Goal: Use online tool/utility: Utilize a website feature to perform a specific function

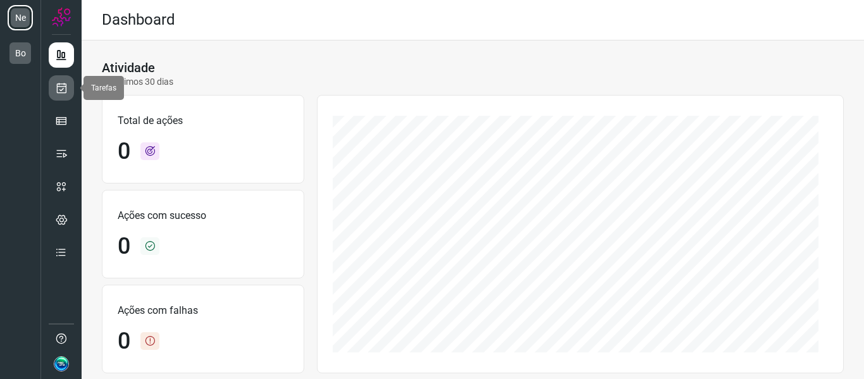
click at [56, 88] on icon at bounding box center [61, 88] width 13 height 13
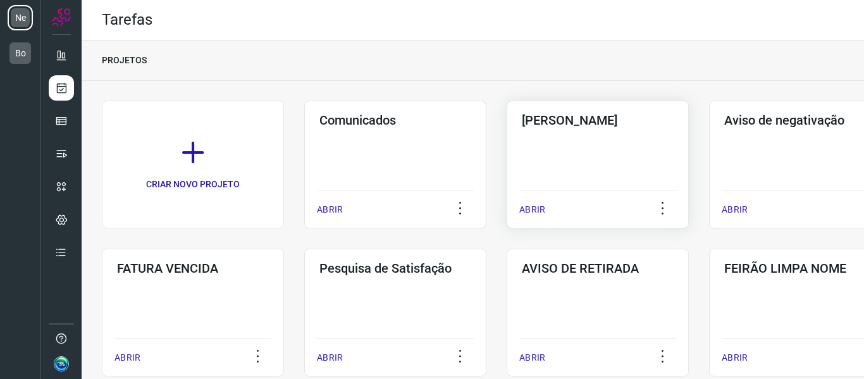
click at [709, 147] on div "Pós Serviço ABRIR" at bounding box center [800, 165] width 182 height 128
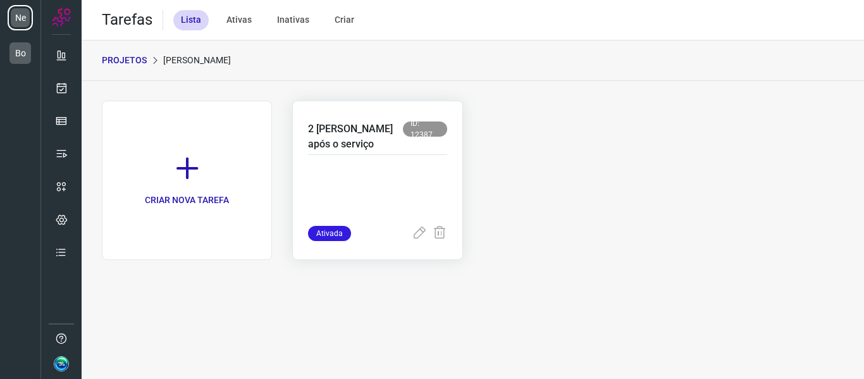
click at [421, 168] on p at bounding box center [377, 194] width 139 height 63
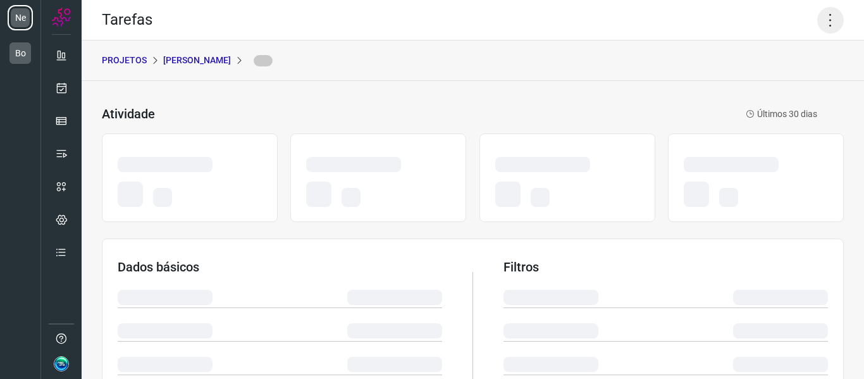
click at [821, 12] on icon at bounding box center [830, 20] width 27 height 27
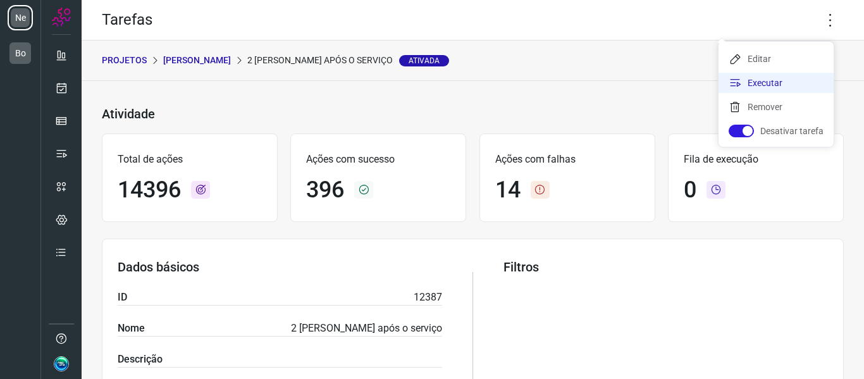
click at [762, 83] on li "Executar" at bounding box center [776, 83] width 115 height 20
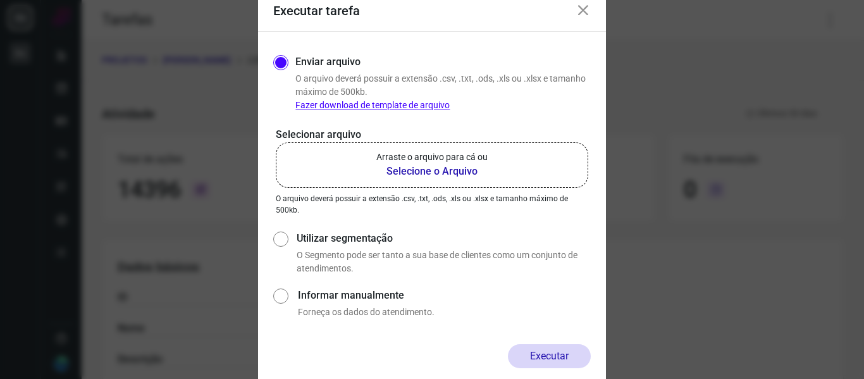
click at [435, 166] on b "Selecione o Arquivo" at bounding box center [431, 171] width 111 height 15
click at [0, 0] on input "Arraste o arquivo para cá ou Selecione o Arquivo" at bounding box center [0, 0] width 0 height 0
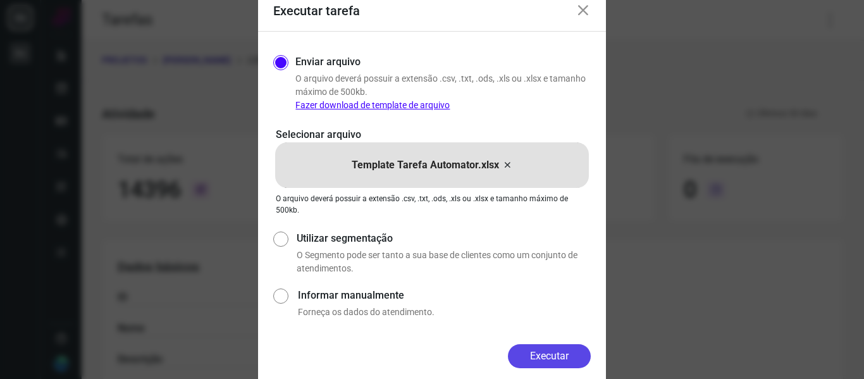
click at [557, 354] on button "Executar" at bounding box center [549, 356] width 83 height 24
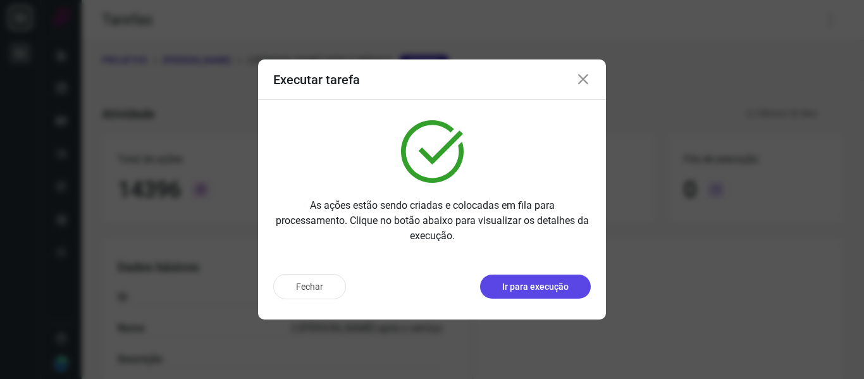
click at [529, 287] on p "Ir para execução" at bounding box center [535, 286] width 66 height 13
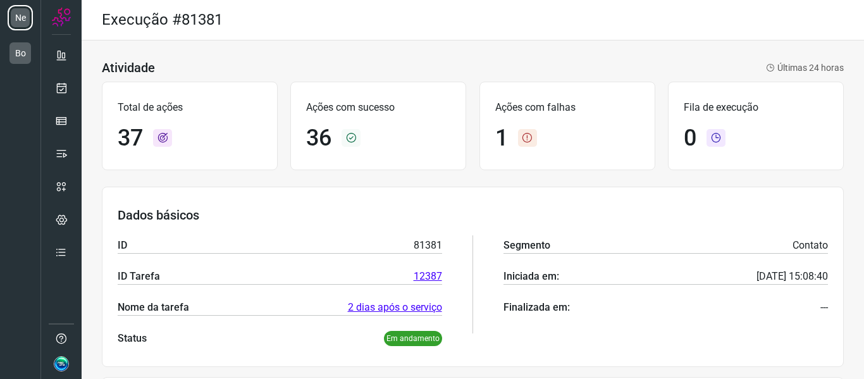
click at [462, 71] on div "Atividade Últimas 24 horas" at bounding box center [473, 67] width 742 height 15
click at [705, 190] on div "Dados básicos ID 81381 ID Tarefa 12387 Nome da tarefa 2 [PERSON_NAME] após o se…" at bounding box center [473, 277] width 742 height 180
click at [680, 187] on div "Dados básicos ID 81381 ID Tarefa 12387 Nome da tarefa 2 [PERSON_NAME] após o se…" at bounding box center [473, 277] width 742 height 180
click at [547, 66] on div "Atividade Últimas 24 horas" at bounding box center [473, 67] width 742 height 15
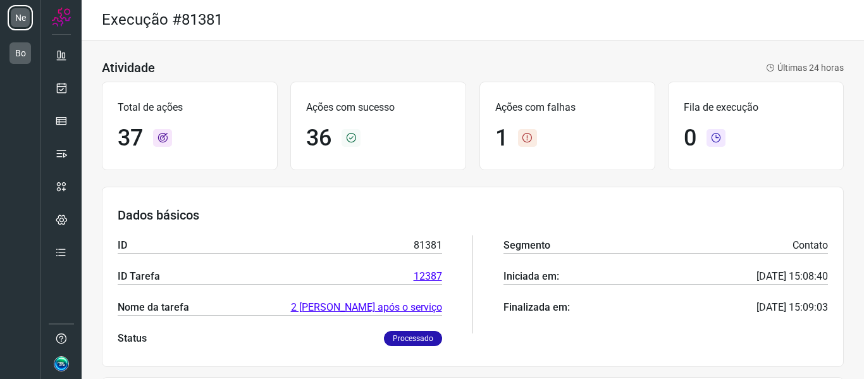
click at [547, 65] on div "Atividade Últimas 24 horas" at bounding box center [473, 67] width 742 height 15
click at [514, 195] on div "Dados básicos ID 81381 ID Tarefa 12387 Nome da tarefa 2 [PERSON_NAME] após o se…" at bounding box center [473, 277] width 742 height 180
